Goal: Task Accomplishment & Management: Manage account settings

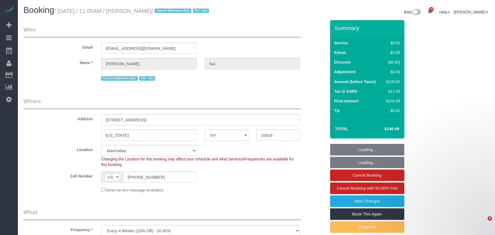
select select "NY"
select select "spot115"
select select "number:56"
select select "number:73"
select select "number:14"
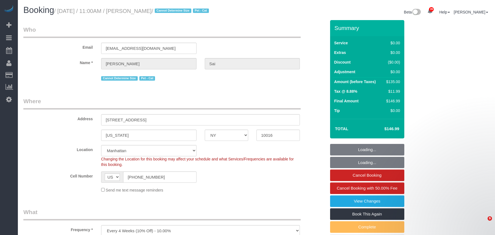
select select "number:5"
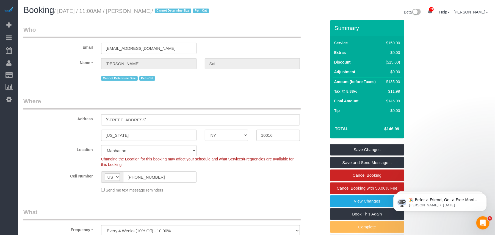
scroll to position [964, 495]
drag, startPoint x: 158, startPoint y: 10, endPoint x: 61, endPoint y: 9, distance: 96.8
click at [61, 9] on small "/ October 15, 2025 / 11:00AM / Janvi Sai / Cannot Determine Size Pet - Cat" at bounding box center [132, 11] width 156 height 6
copy small "October 15, 2025 / 11:00AM / Janvi Sai"
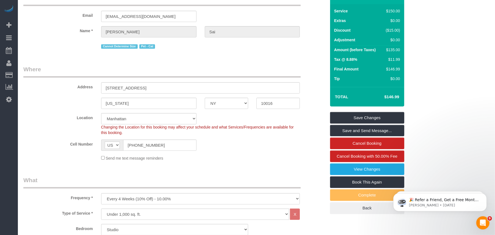
scroll to position [0, 0]
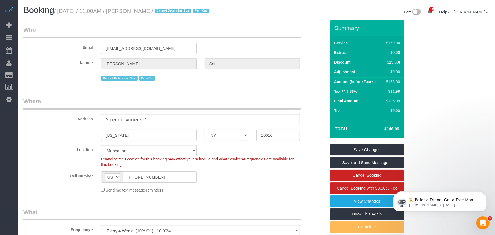
click at [154, 18] on div "Booking / October 15, 2025 / 11:00AM / Janvi Sai / Cannot Determine Size Pet - …" at bounding box center [256, 12] width 475 height 15
drag, startPoint x: 156, startPoint y: 11, endPoint x: 60, endPoint y: 10, distance: 95.1
click at [60, 10] on small "/ October 15, 2025 / 11:00AM / Janvi Sai / Cannot Determine Size Pet - Cat" at bounding box center [132, 11] width 156 height 6
copy small "October 15, 2025 / 11:00AM / Janvi Sai"
drag, startPoint x: 150, startPoint y: 120, endPoint x: 98, endPoint y: 120, distance: 51.7
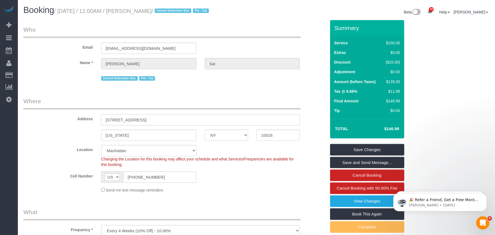
click at [98, 120] on div "[STREET_ADDRESS]" at bounding box center [200, 119] width 207 height 11
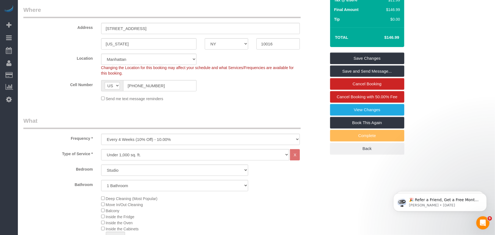
scroll to position [73, 0]
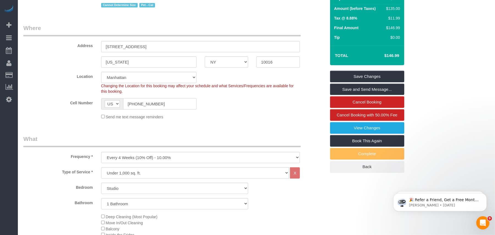
click at [141, 105] on input "[PHONE_NUMBER]" at bounding box center [159, 103] width 73 height 11
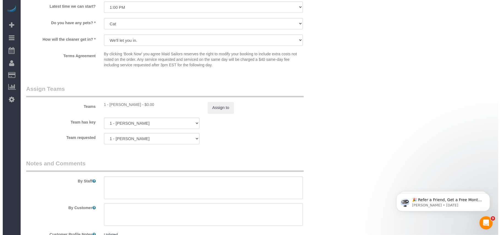
scroll to position [660, 0]
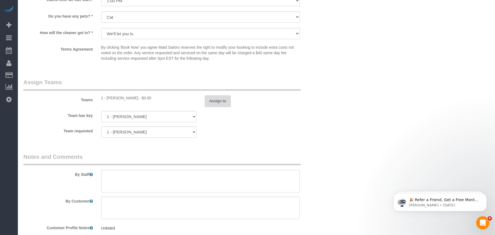
click at [212, 102] on button "Assign to" at bounding box center [218, 101] width 26 height 12
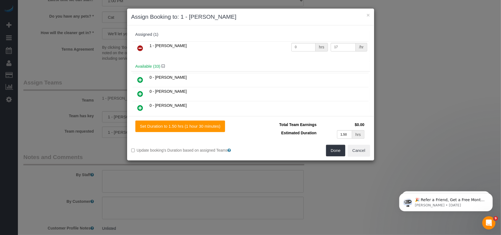
scroll to position [964, 501]
drag, startPoint x: 140, startPoint y: 47, endPoint x: 164, endPoint y: 68, distance: 32.4
click at [140, 47] on icon at bounding box center [140, 48] width 6 height 7
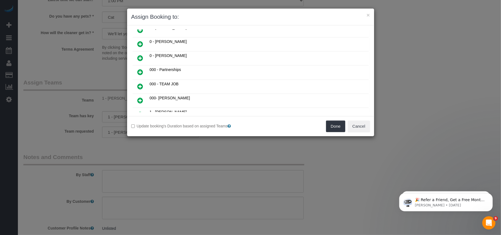
scroll to position [73, 0]
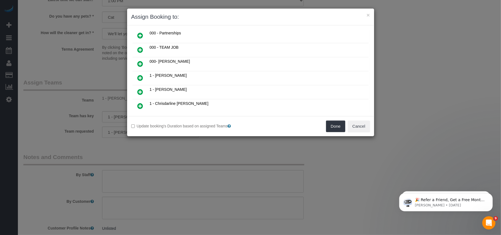
click at [140, 79] on icon at bounding box center [140, 78] width 6 height 7
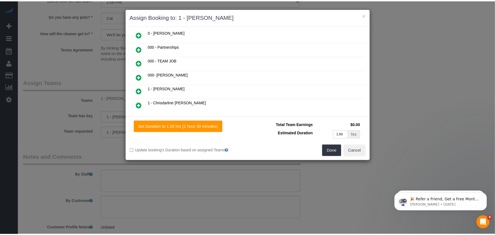
scroll to position [86, 0]
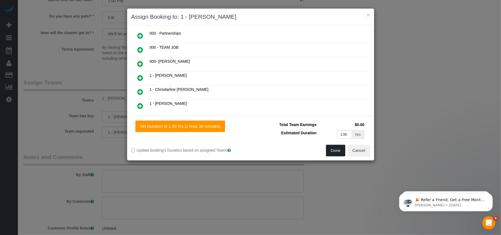
click at [335, 151] on button "Done" at bounding box center [335, 151] width 19 height 12
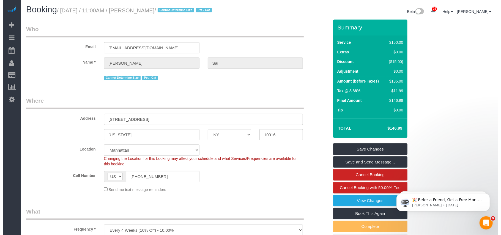
scroll to position [0, 0]
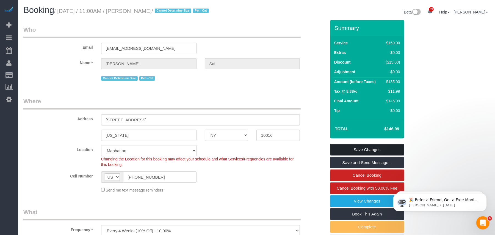
click at [353, 151] on link "Save Changes" at bounding box center [367, 150] width 74 height 12
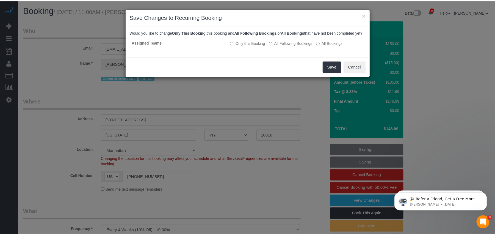
scroll to position [964, 501]
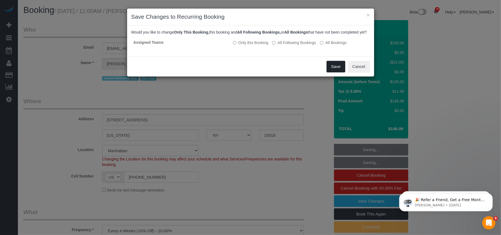
click at [329, 72] on button "Save" at bounding box center [335, 67] width 19 height 12
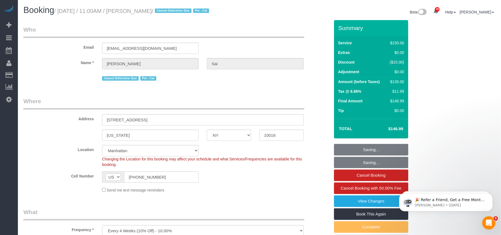
scroll to position [26529, 26998]
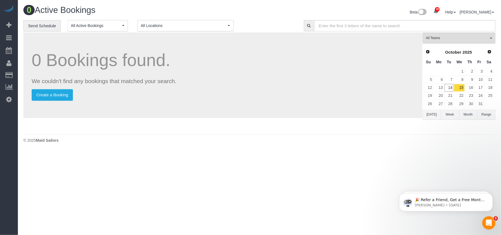
scroll to position [151, 501]
click at [47, 28] on link "Send Schedule" at bounding box center [41, 26] width 37 height 12
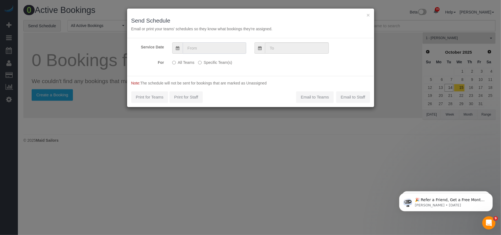
click at [207, 50] on input "text" at bounding box center [215, 47] width 64 height 11
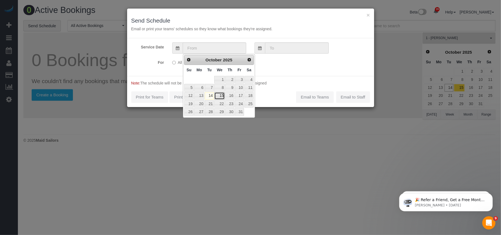
click at [224, 97] on link "15" at bounding box center [219, 95] width 10 height 7
type input "[DATE]"
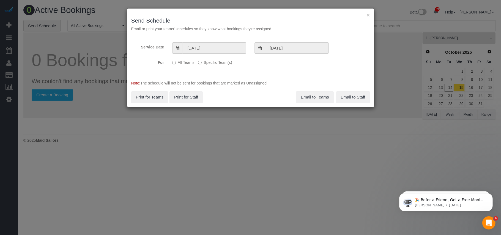
click at [209, 63] on label "Specific Team(s)" at bounding box center [215, 61] width 34 height 7
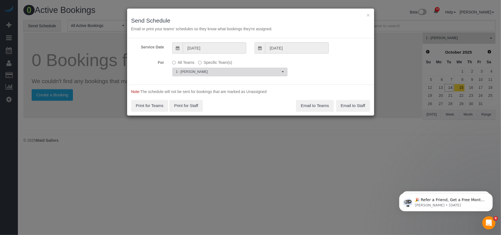
click at [203, 74] on span "1 - [PERSON_NAME]" at bounding box center [228, 72] width 104 height 5
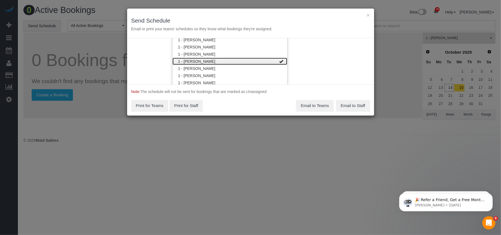
click at [210, 63] on link "1 - [PERSON_NAME]" at bounding box center [229, 61] width 115 height 7
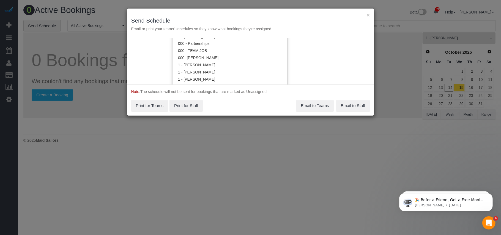
scroll to position [152, 0]
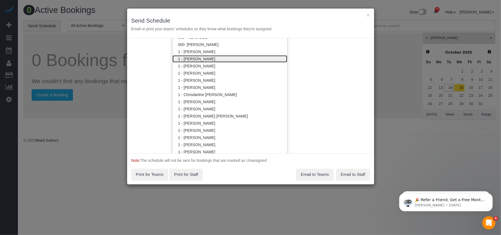
click at [204, 61] on link "1 - [PERSON_NAME]" at bounding box center [229, 58] width 115 height 7
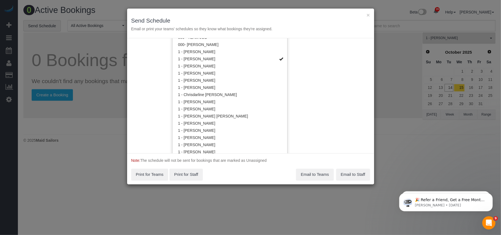
click at [314, 71] on div "Service Date 10/15/2025 10/15/2025 For All Teams Specific Team(s) 1 - Adiza Ban…" at bounding box center [250, 95] width 247 height 115
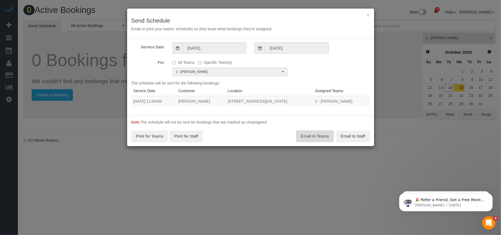
click at [315, 137] on button "Email to Teams" at bounding box center [314, 136] width 37 height 12
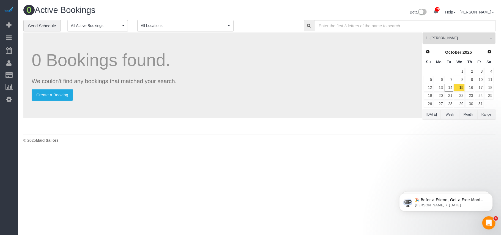
click at [453, 38] on span "1 - [PERSON_NAME]" at bounding box center [457, 38] width 63 height 5
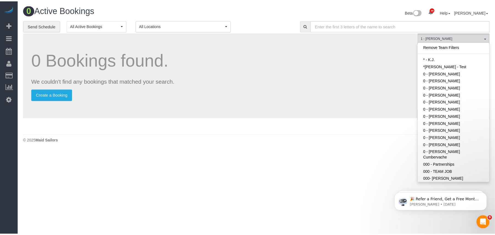
scroll to position [197, 0]
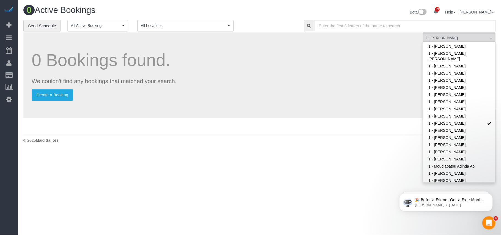
click at [314, 130] on div "0 Bookings found. We couldn't find any bookings that matched your search. Creat…" at bounding box center [222, 81] width 399 height 99
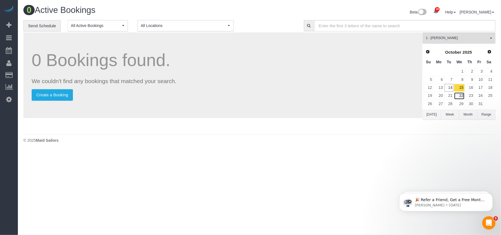
click at [462, 96] on link "22" at bounding box center [459, 95] width 10 height 7
click at [9, 99] on icon at bounding box center [9, 99] width 6 height 7
select select "425"
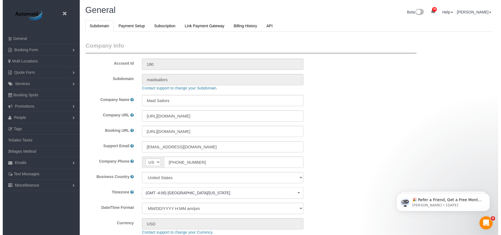
scroll to position [1163, 495]
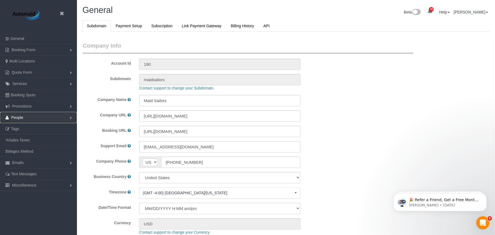
click at [53, 122] on link "People" at bounding box center [38, 117] width 77 height 11
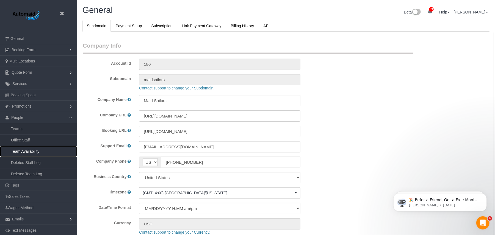
click at [42, 151] on link "Team Availability" at bounding box center [38, 151] width 77 height 11
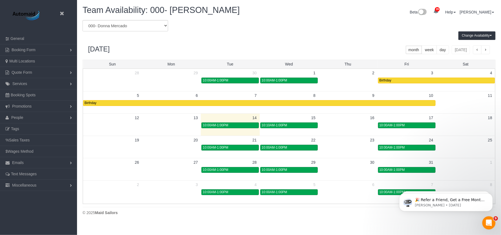
scroll to position [224, 501]
click at [113, 26] on select "* - K.J. *Irene Flores - Test 0 - Alioune Sy 0 - Charles Clark 0 - Corina Tenem…" at bounding box center [125, 25] width 86 height 11
select select "number:74008"
click at [82, 20] on select "* - K.J. *Irene Flores - Test 0 - Alioune Sy 0 - Charles Clark 0 - Corina Tenem…" at bounding box center [125, 25] width 86 height 11
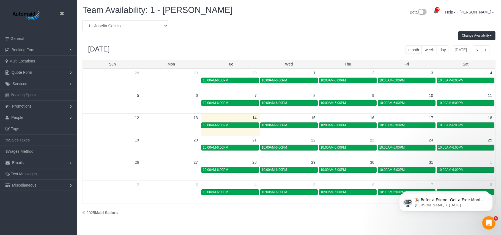
scroll to position [27269, 26992]
click at [285, 148] on span "10:00AM-6:00PM" at bounding box center [274, 147] width 26 height 4
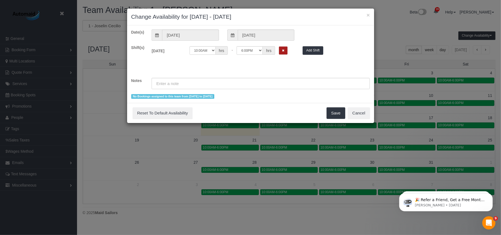
click at [284, 49] on icon "Remove Shift" at bounding box center [283, 50] width 2 height 3
click at [196, 78] on input "text" at bounding box center [260, 83] width 218 height 11
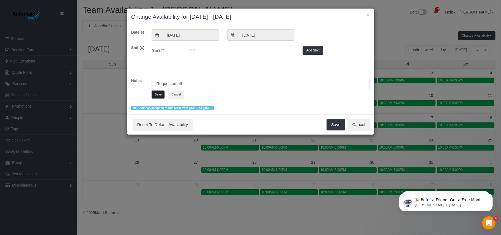
type input "Requested off"
click at [157, 96] on button "Save" at bounding box center [157, 94] width 13 height 8
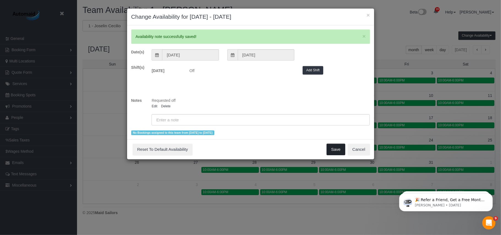
click at [335, 151] on button "Save" at bounding box center [335, 150] width 19 height 12
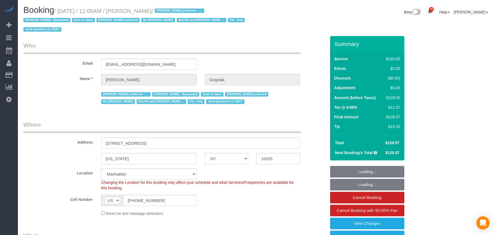
select select "NY"
select select "string:stripe-pm_1RfNyY4VGloSiKo7jWnzrFGY"
select select "object:1591"
select select "spot1"
select select "number:58"
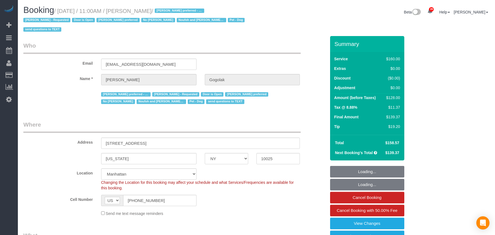
select select "number:76"
select select "number:13"
select select "number:5"
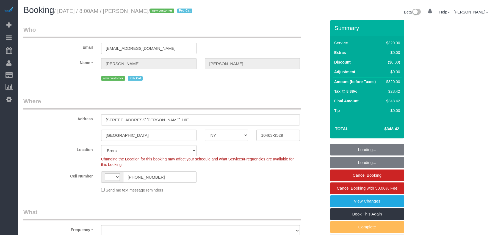
select select "NY"
select select "string:US"
select select "string:stripe-pm_1SFzvU4VGloSiKo7YFExhWNV"
select select "spot1"
select select "object:830"
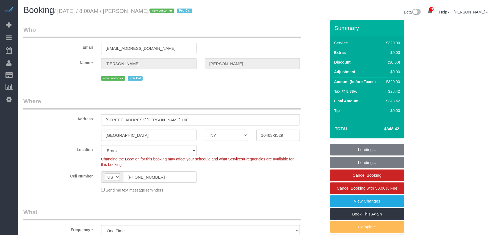
select select "240"
select select "number:56"
select select "number:69"
select select "number:14"
select select "number:6"
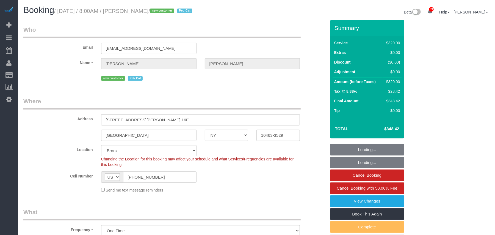
select select "object:1213"
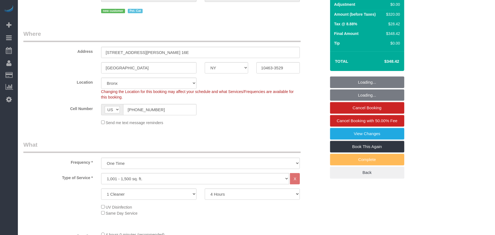
scroll to position [73, 0]
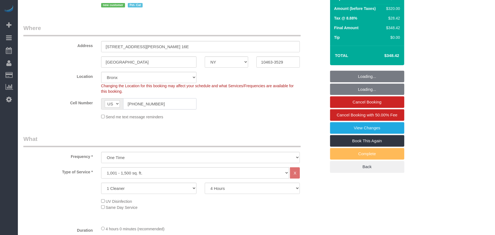
click at [134, 106] on input "(646) 483-1670" at bounding box center [159, 103] width 73 height 11
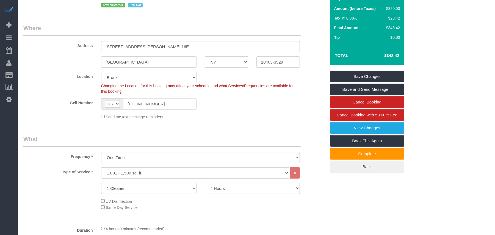
click at [134, 106] on input "(646) 483-1670" at bounding box center [159, 103] width 73 height 11
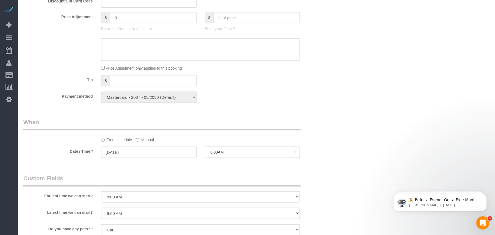
scroll to position [220, 0]
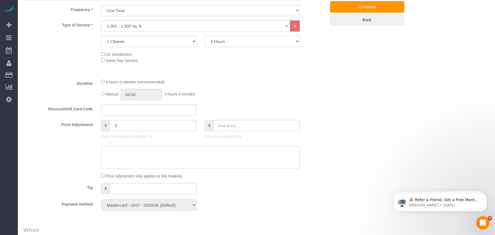
click at [226, 46] on select "2 Hours 2.5 Hours 3 Hours 3.5 Hours 4 Hours 4.5 Hours 5 Hours 5.5 Hours 6 Hours…" at bounding box center [252, 41] width 95 height 11
select select "270"
click at [205, 36] on select "2 Hours 2.5 Hours 3 Hours 3.5 Hours 4 Hours 4.5 Hours 5 Hours 5.5 Hours 6 Hours…" at bounding box center [252, 41] width 95 height 11
click at [285, 73] on div "Type of Service * Under 1,000 sq. ft. 1,001 - 1,500 sq. ft. 1,500+ sq. ft. Cust…" at bounding box center [174, 47] width 303 height 54
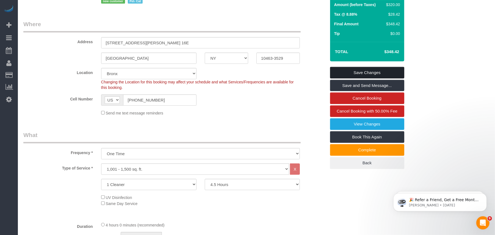
scroll to position [73, 0]
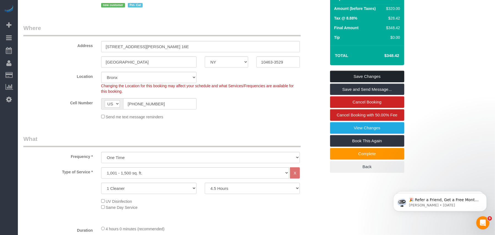
click at [358, 74] on link "Save Changes" at bounding box center [367, 77] width 74 height 12
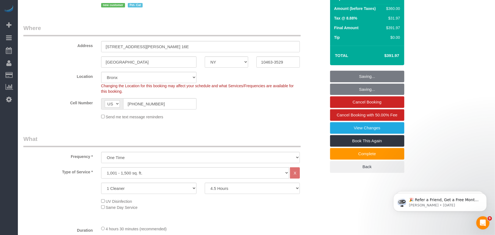
select select "spot45"
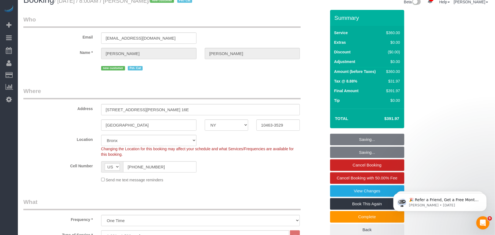
scroll to position [0, 0]
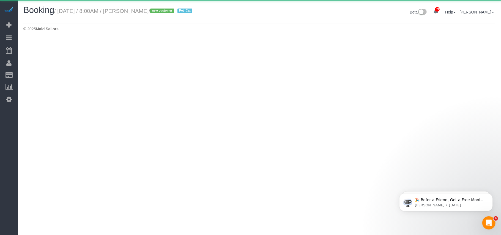
select select "NY"
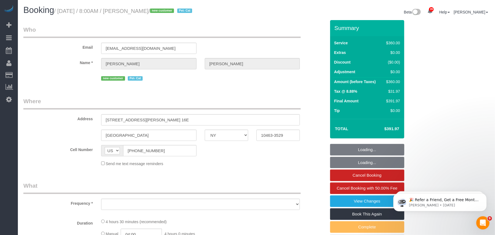
select select "spot89"
select select "number:56"
select select "number:69"
select select "number:14"
select select "number:6"
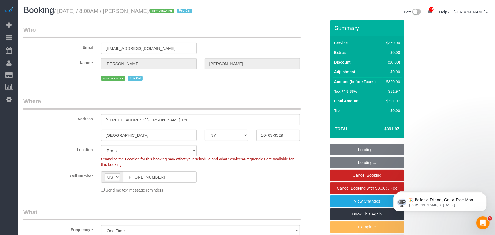
select select "object:2005"
select select "string:stripe-pm_1SFzvU4VGloSiKo7YFExhWNV"
select select "270"
select select "object:2235"
select select "spot133"
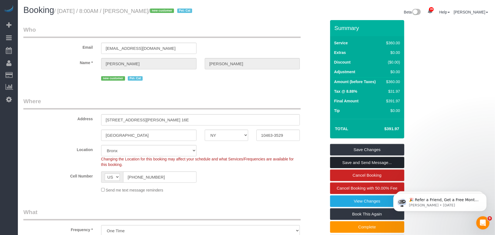
click at [355, 163] on link "Save and Send Message..." at bounding box center [367, 163] width 74 height 12
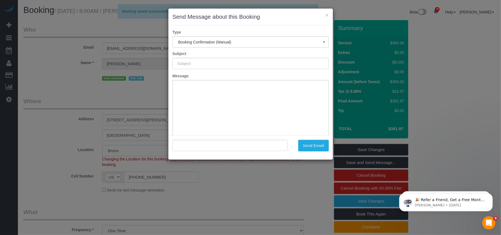
type input "Cleaning Confirmed for 10/14/2025 at 8:00am"
type input ""Elizabeth Manning" <emanningbx1@gmail.com>"
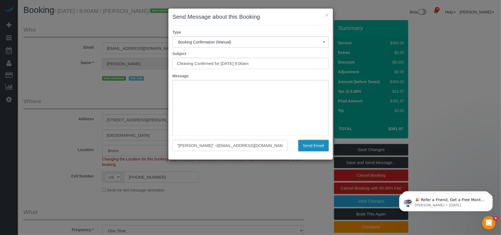
click at [310, 143] on button "Send Email" at bounding box center [313, 146] width 31 height 12
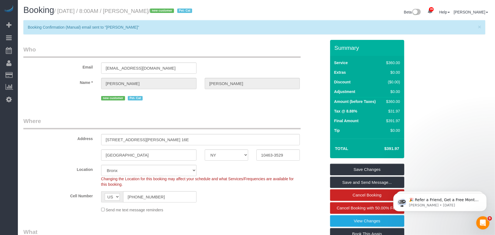
scroll to position [147, 0]
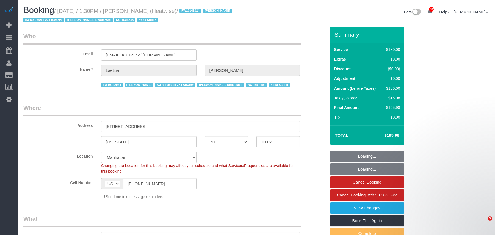
select select "NY"
select select "180"
select select "number:89"
select select "number:90"
select select "number:15"
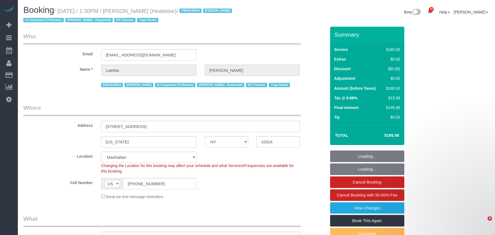
select select "number:7"
select select "object:1762"
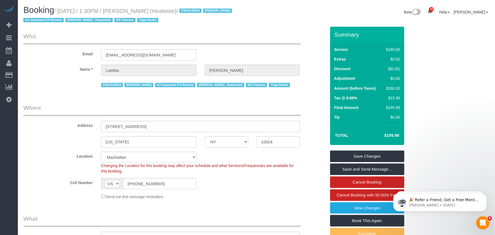
drag, startPoint x: 123, startPoint y: 9, endPoint x: 61, endPoint y: 8, distance: 62.7
click at [61, 8] on small "/ October 14, 2025 / 1:30PM / Laetitia Laurin (Heatwise) / FW10142024 Jacky Xu …" at bounding box center [128, 15] width 210 height 15
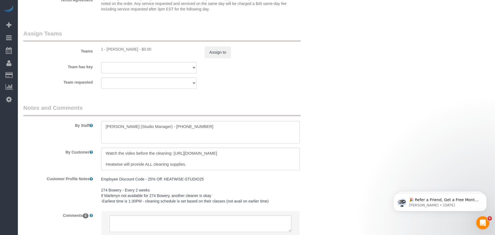
scroll to position [660, 0]
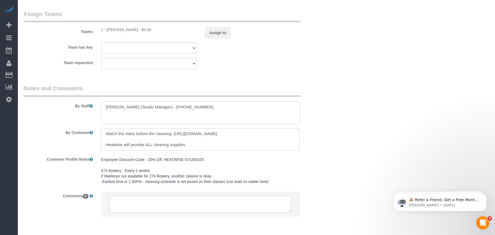
drag, startPoint x: 181, startPoint y: 107, endPoint x: 217, endPoint y: 106, distance: 35.5
click at [217, 106] on textarea at bounding box center [200, 112] width 199 height 23
click at [155, 108] on textarea at bounding box center [200, 112] width 199 height 23
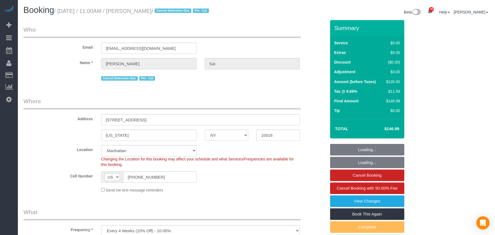
select select "NY"
select select "number:56"
select select "number:73"
select select "number:14"
select select "number:5"
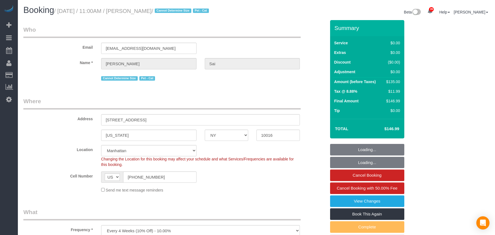
select select "object:1523"
select select "spot1"
